Goal: Task Accomplishment & Management: Use online tool/utility

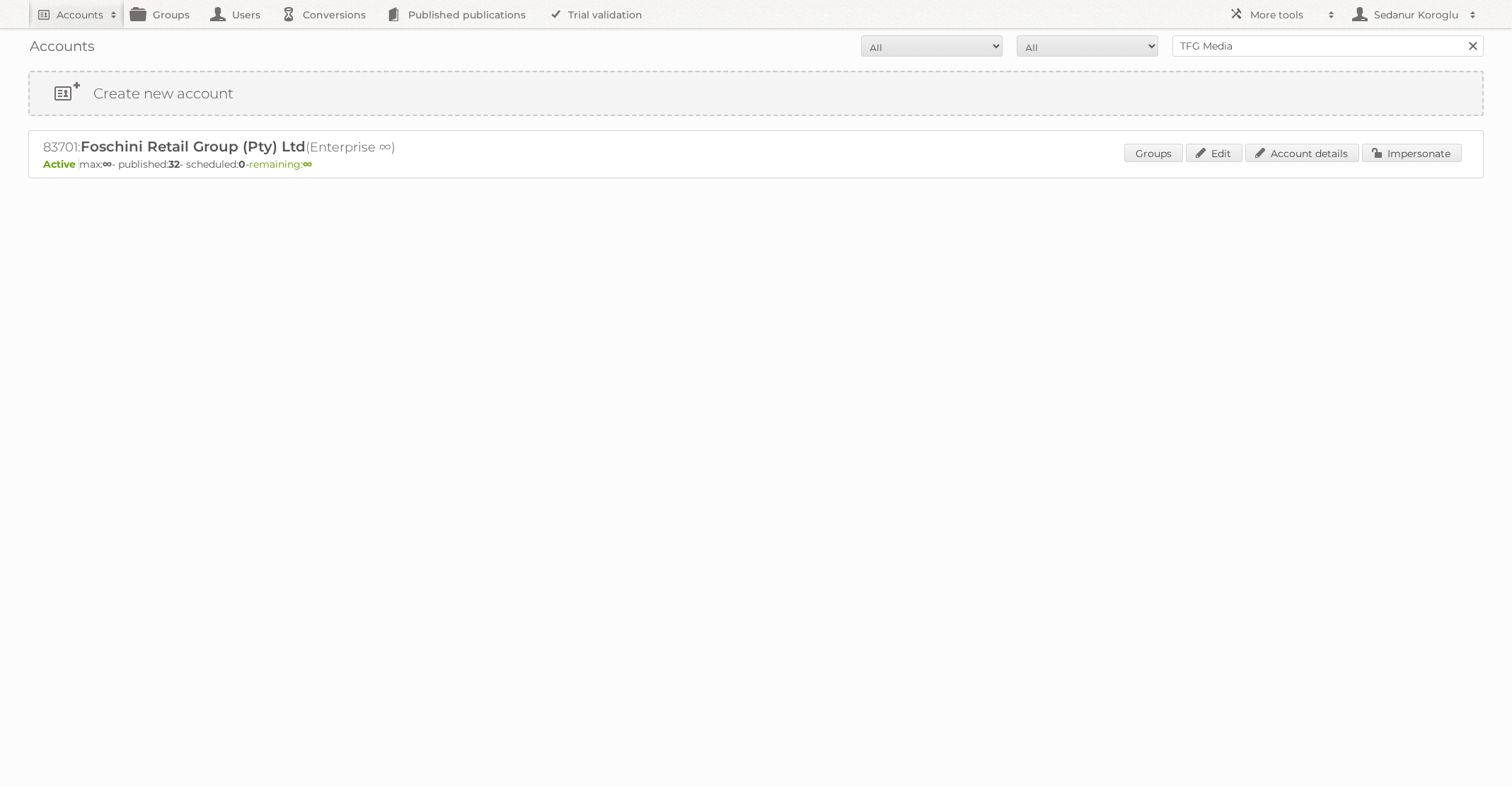
click at [1146, 43] on form "All Active Expired Pending All Paid Trials Self service TFG Media Search" at bounding box center [756, 46] width 1456 height 22
type input "HEMA"
click at [1461, 36] on input "Search" at bounding box center [1472, 46] width 22 height 22
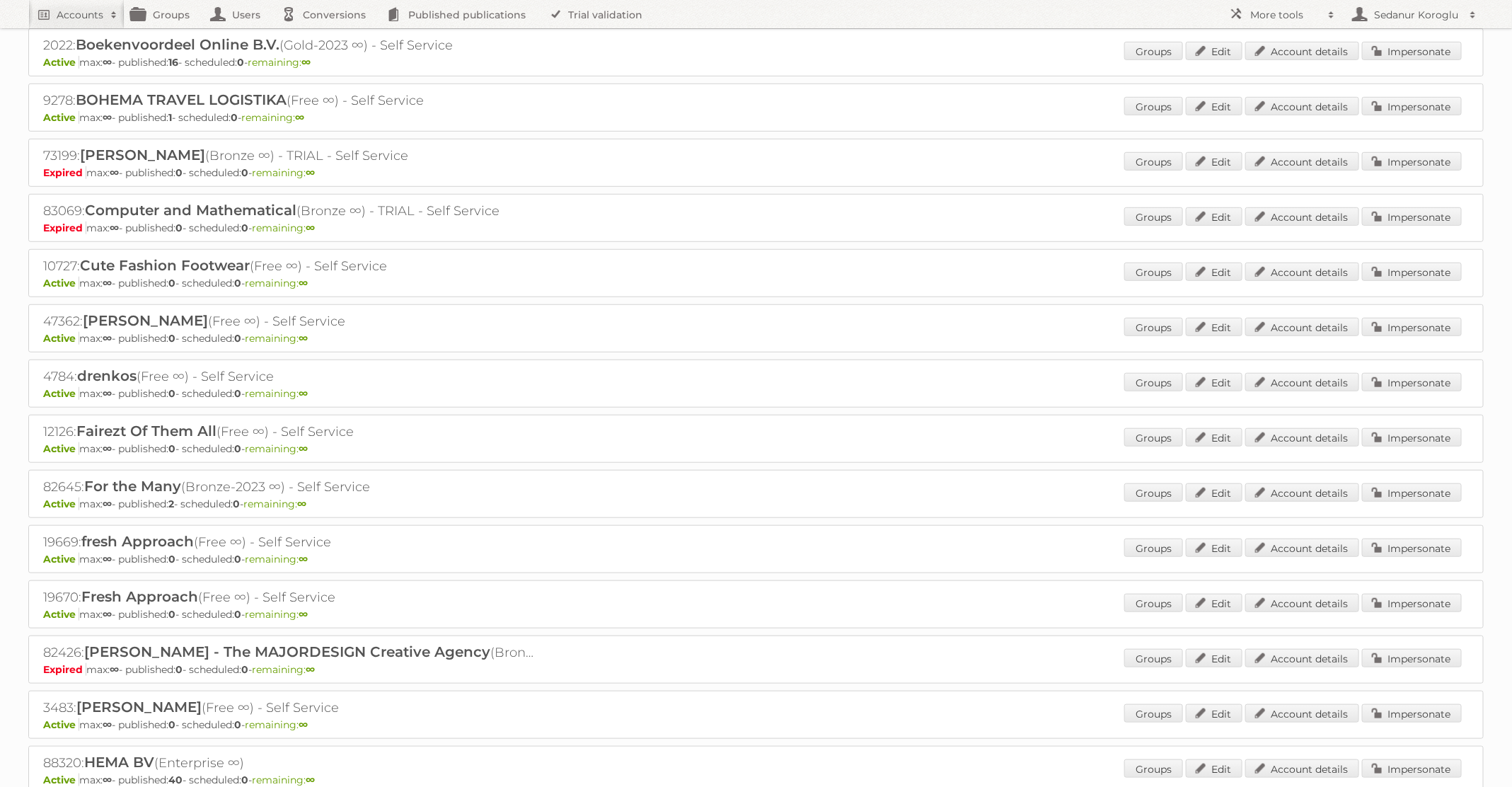
scroll to position [798, 0]
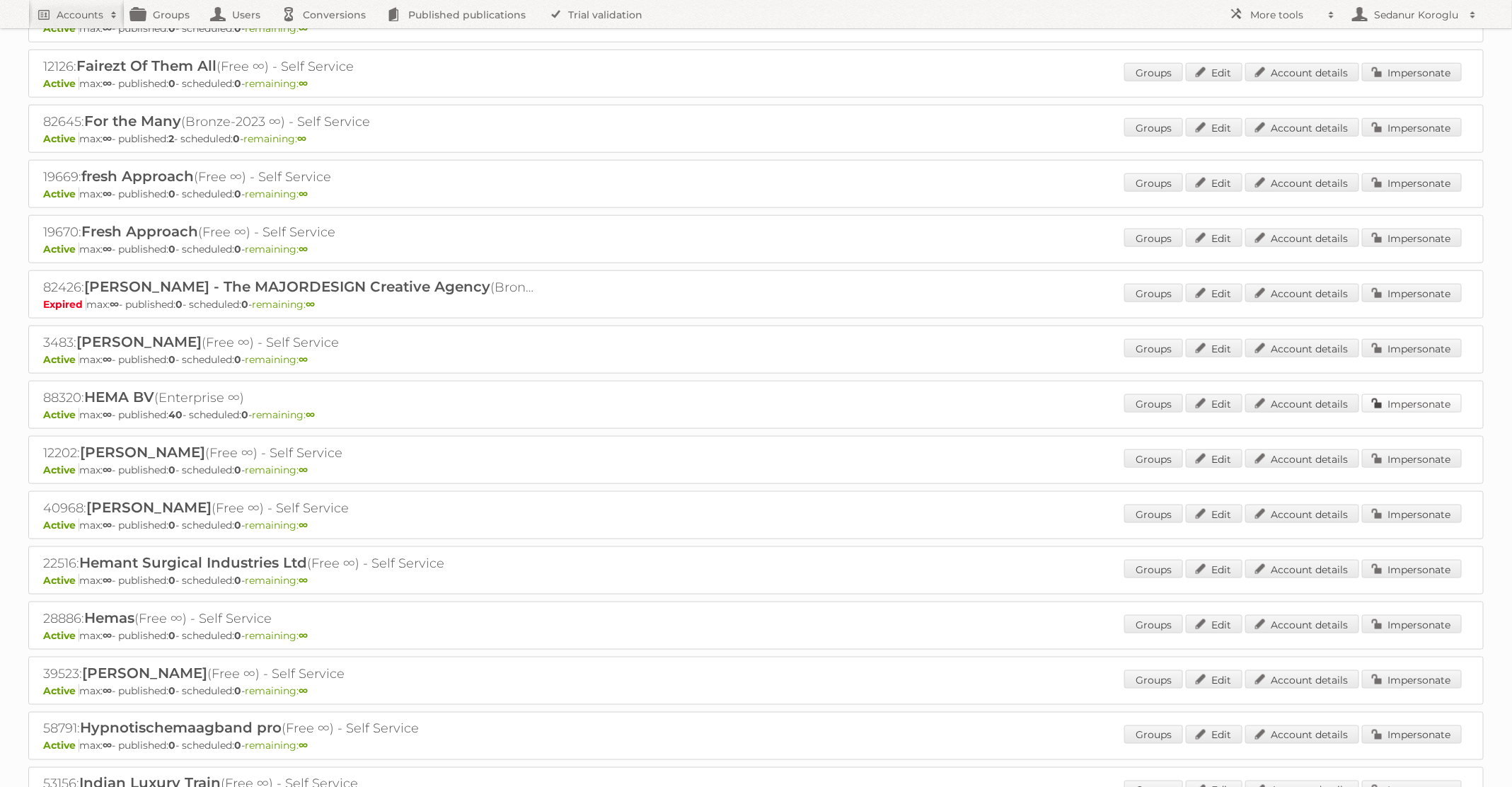
click at [1432, 394] on link "Impersonate" at bounding box center [1411, 403] width 100 height 19
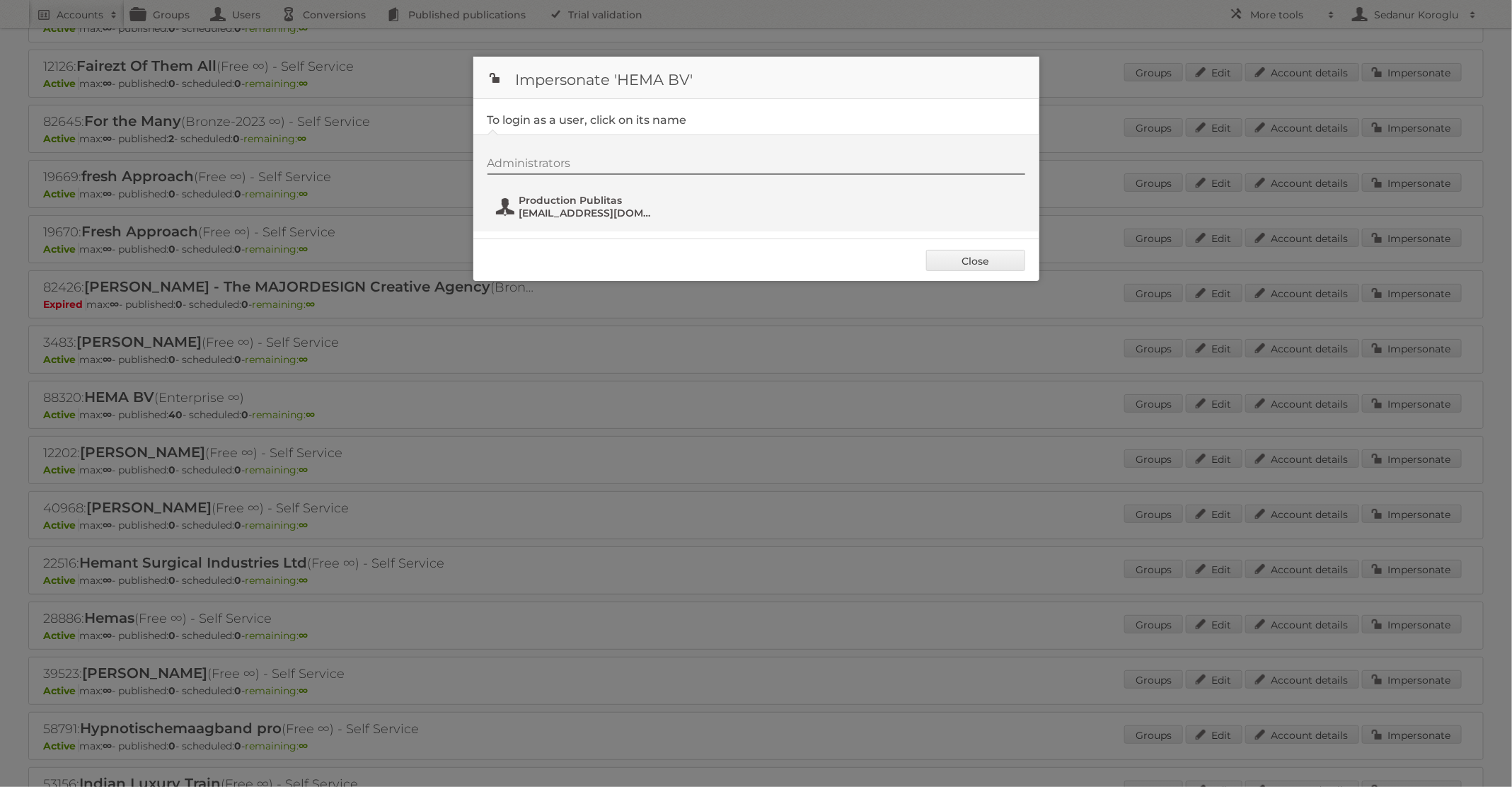
click at [592, 211] on span "[EMAIL_ADDRESS][DOMAIN_NAME]" at bounding box center [588, 213] width 137 height 13
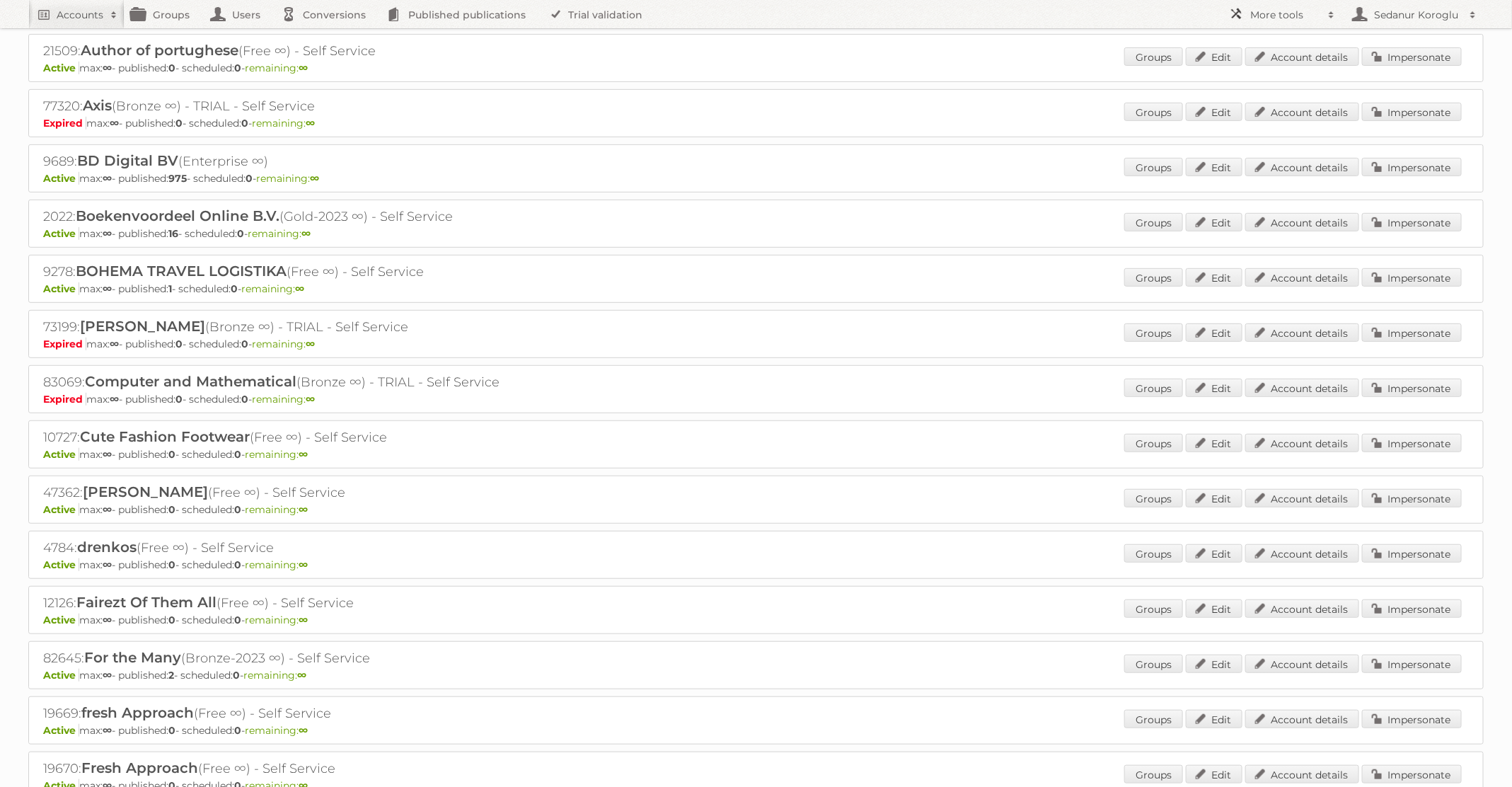
scroll to position [0, 0]
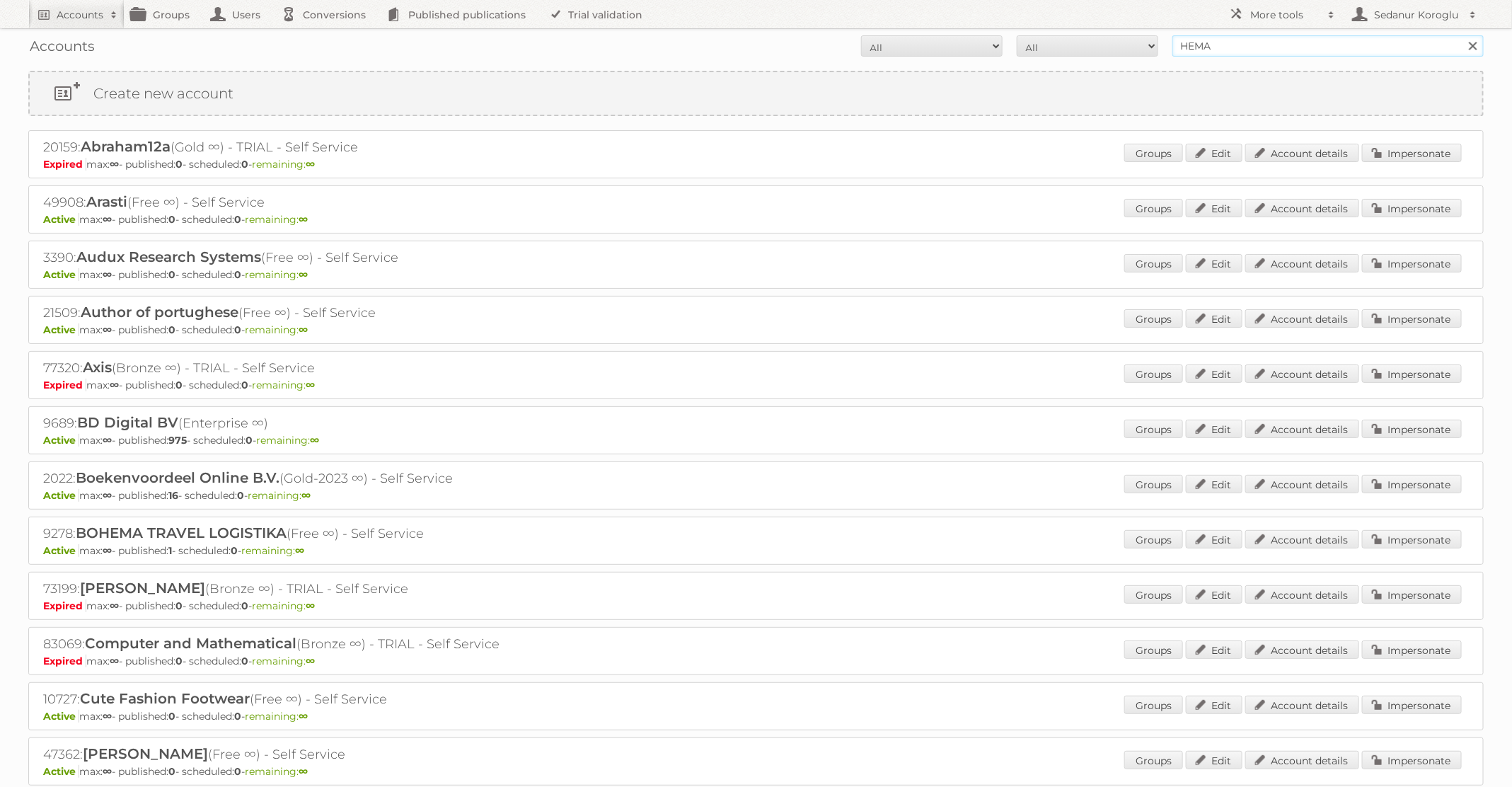
drag, startPoint x: 1257, startPoint y: 55, endPoint x: 1085, endPoint y: 54, distance: 172.0
click at [1085, 54] on form "All Active Expired Pending All Paid Trials Self service HEMA Search" at bounding box center [756, 46] width 1456 height 22
type input "H"
type input "dm drogerie"
click at [1461, 36] on input "Search" at bounding box center [1472, 46] width 22 height 22
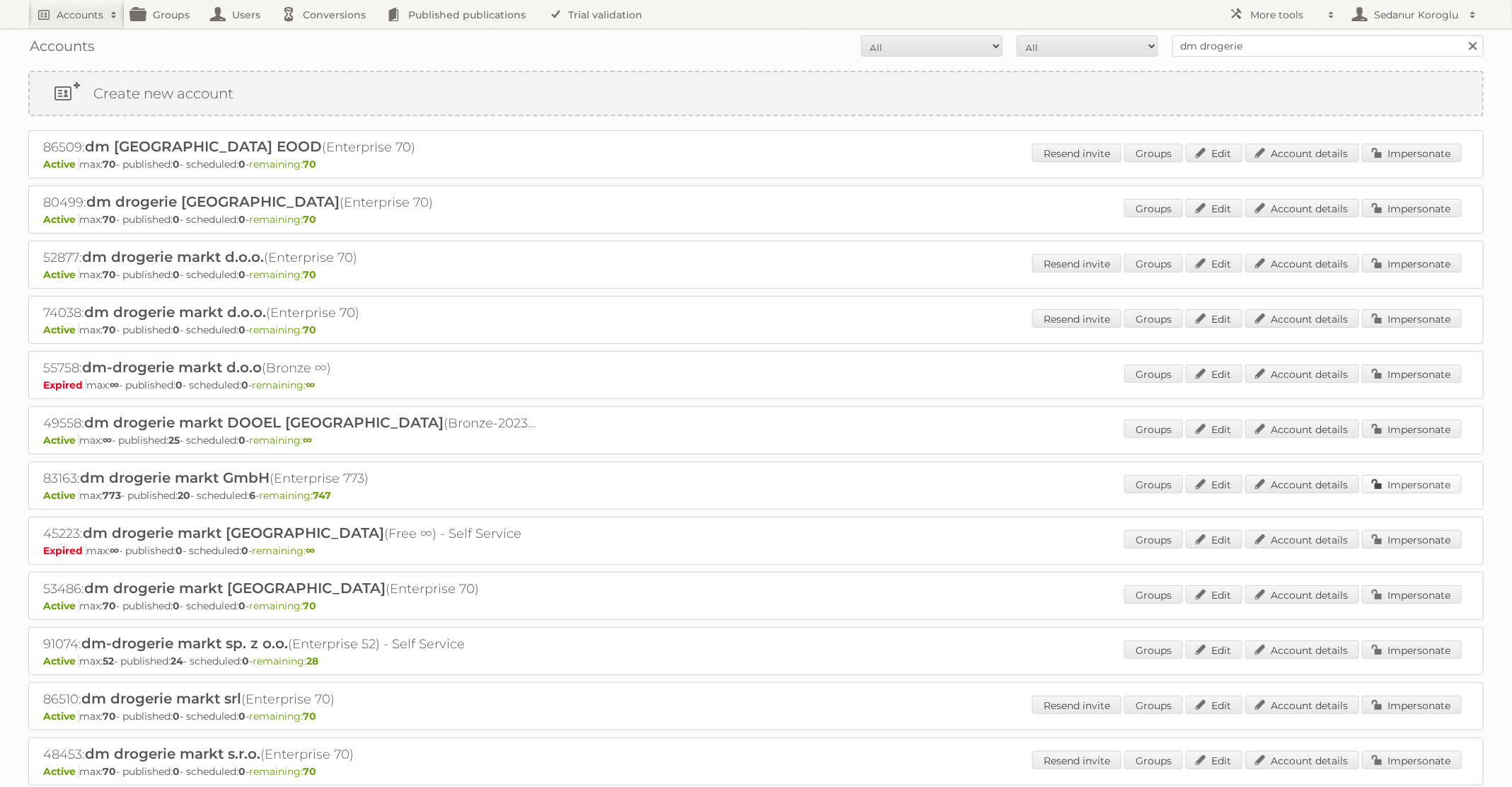
click at [1393, 481] on link "Impersonate" at bounding box center [1411, 484] width 100 height 19
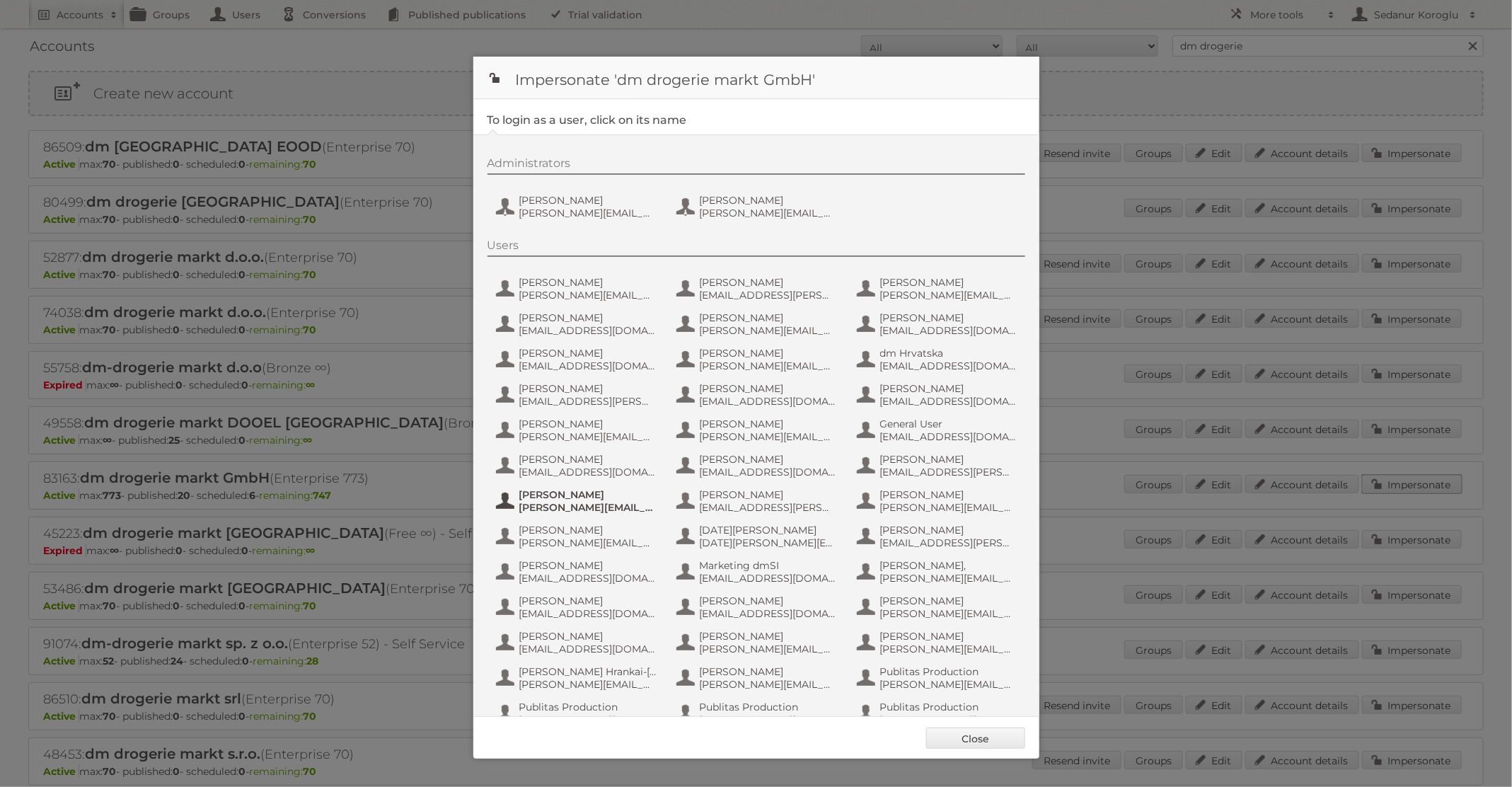
scroll to position [134, 0]
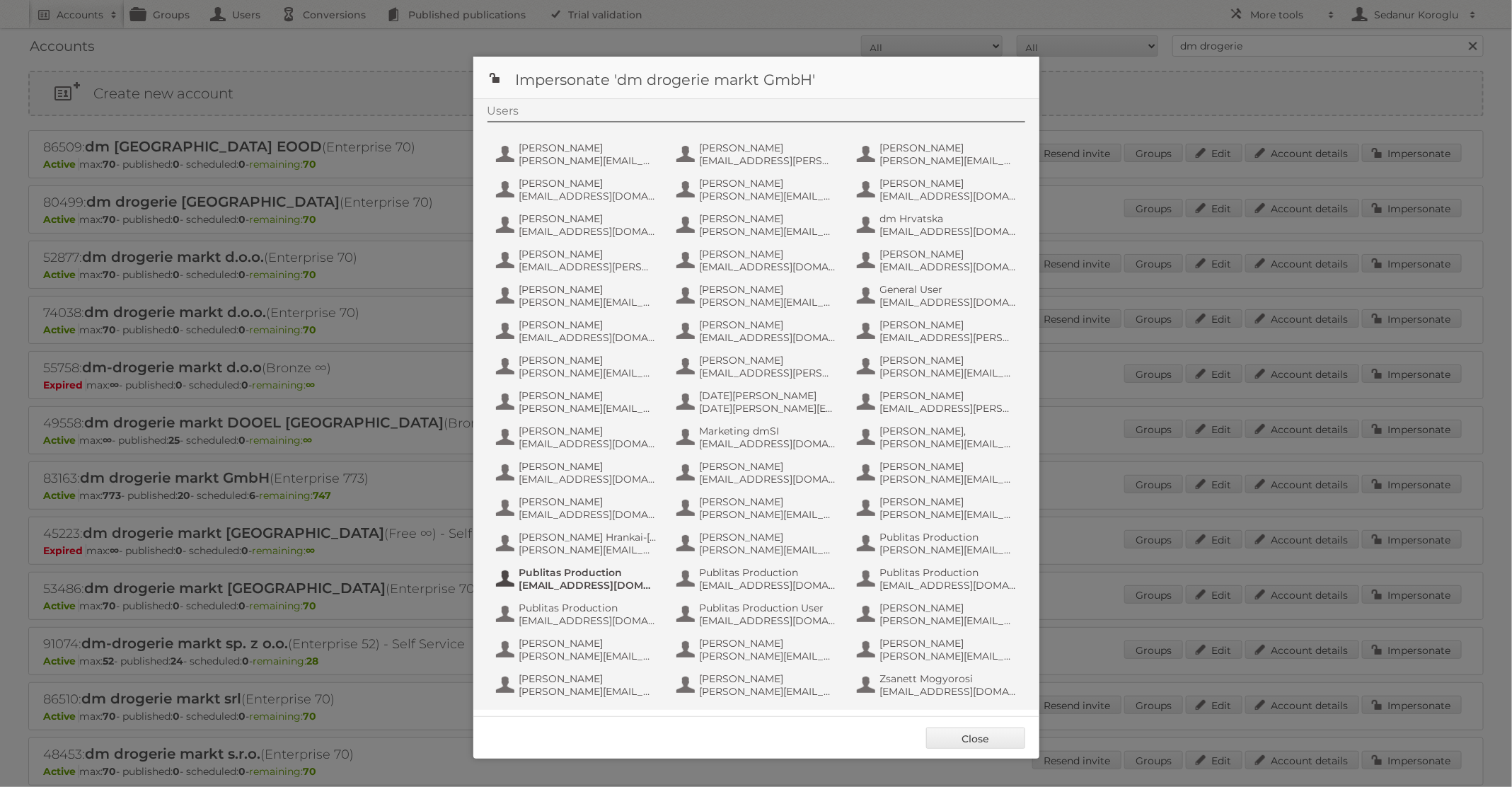
click at [573, 580] on span "fs+dmGmbH@publitas.com" at bounding box center [588, 585] width 137 height 13
